Goal: Register for event/course

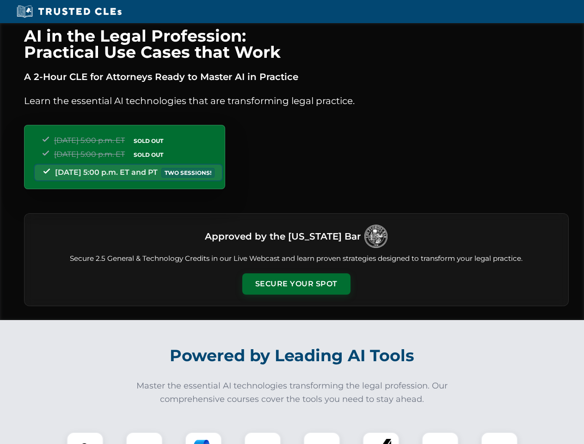
click at [296, 284] on button "Secure Your Spot" at bounding box center [296, 283] width 108 height 21
click at [85, 438] on img at bounding box center [85, 450] width 27 height 27
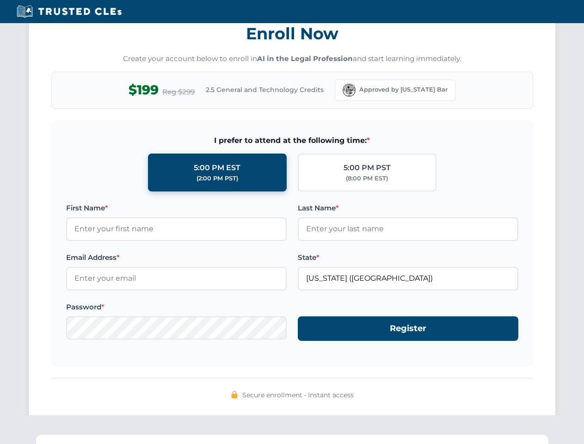
scroll to position [907, 0]
